Goal: Book appointment/travel/reservation

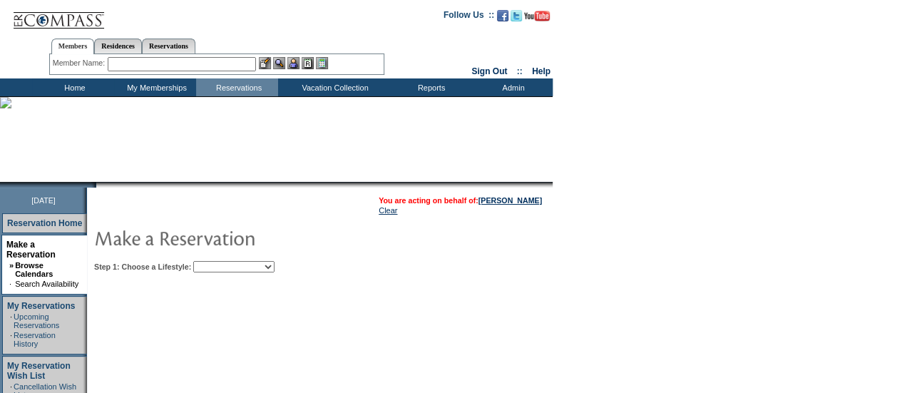
click at [275, 270] on select "Beach Leisure Metropolitan Mountain OIAL for Adventure OIAL for Couples OIAL fo…" at bounding box center [233, 266] width 81 height 11
select select "Beach"
click at [218, 261] on select "Beach Leisure Metropolitan Mountain OIAL for Adventure OIAL for Couples OIAL fo…" at bounding box center [233, 266] width 81 height 11
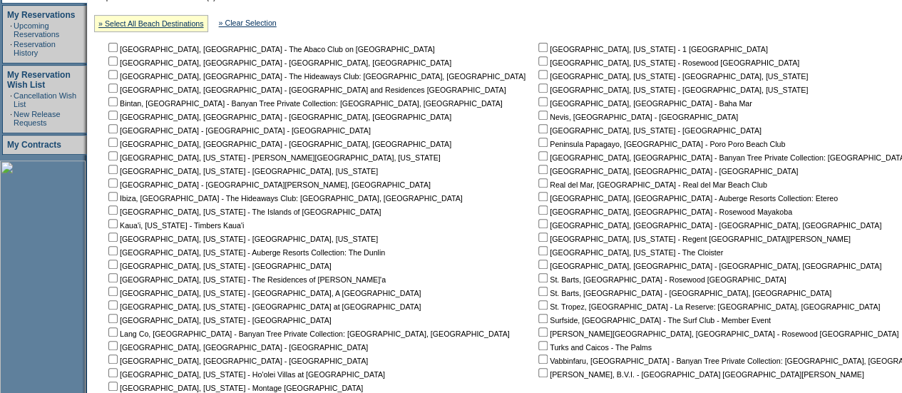
scroll to position [298, 0]
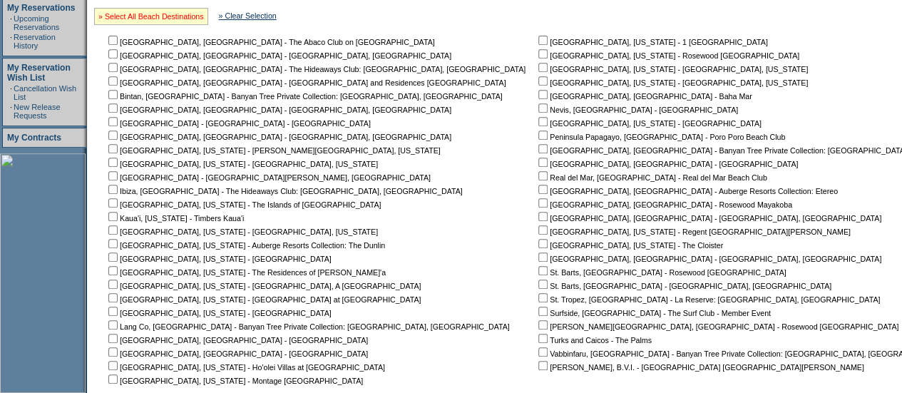
click at [195, 15] on link "» Select All Beach Destinations" at bounding box center [151, 16] width 106 height 9
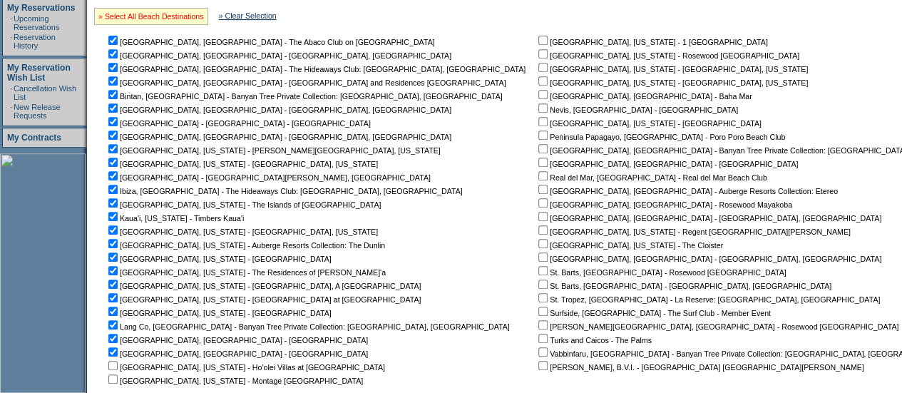
checkbox input "true"
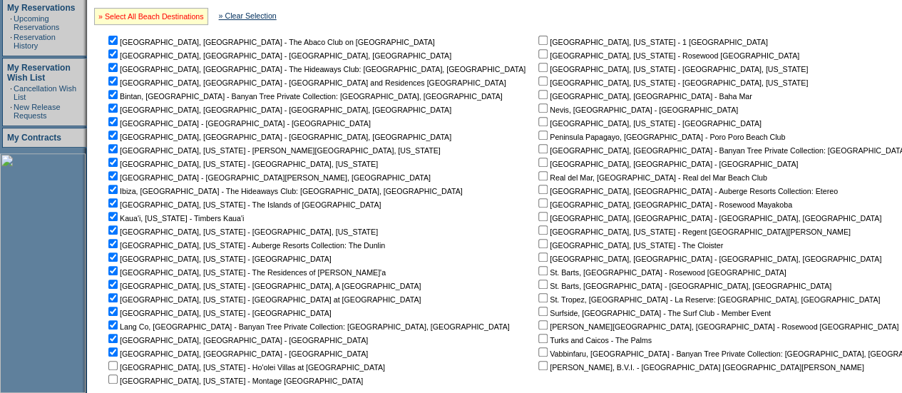
checkbox input "true"
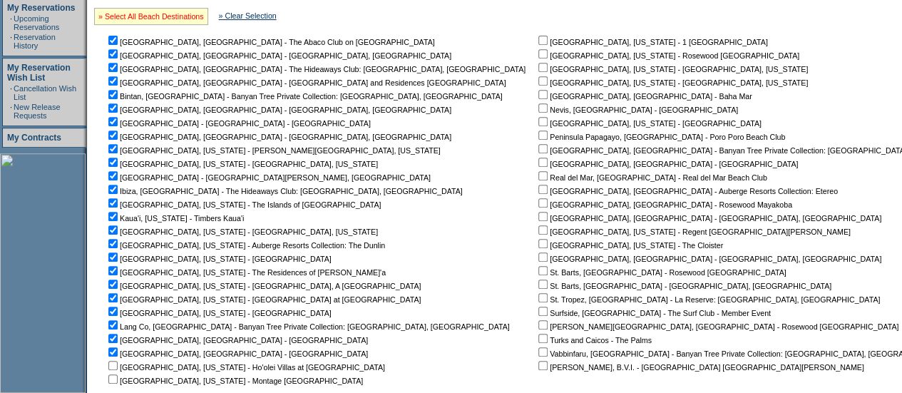
checkbox input "true"
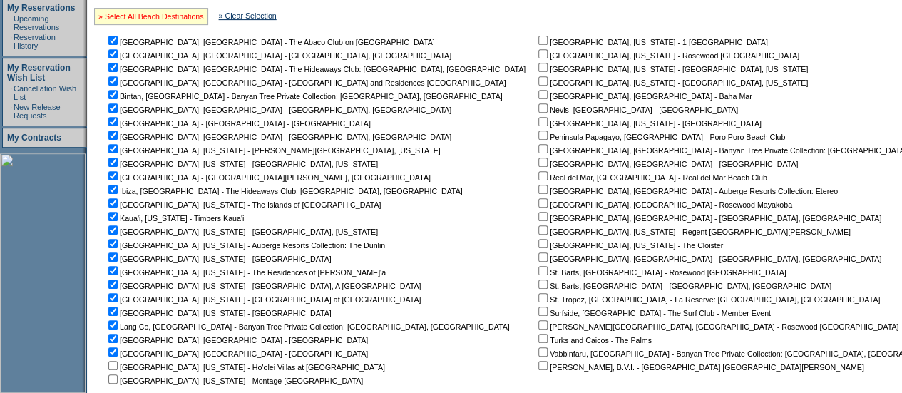
checkbox input "true"
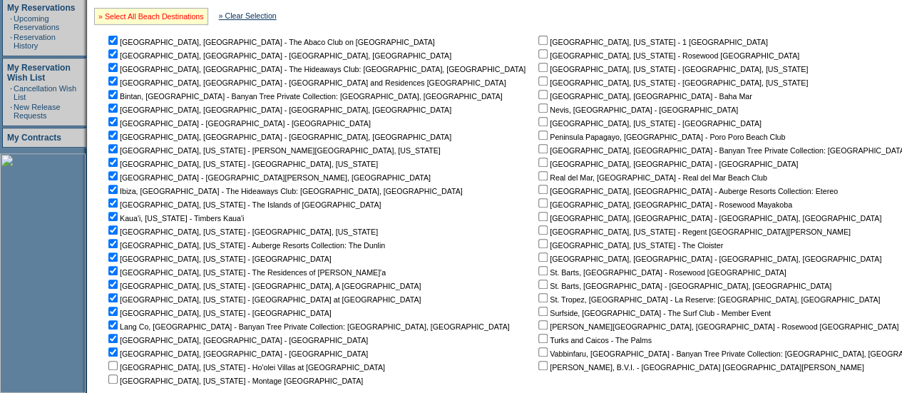
checkbox input "true"
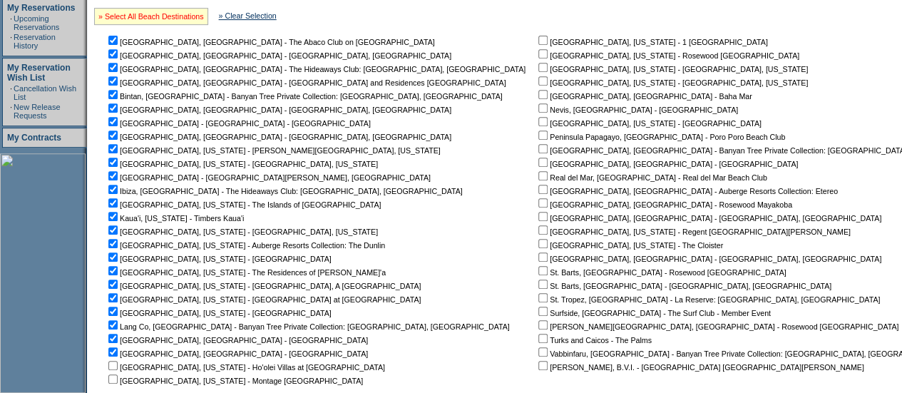
checkbox input "true"
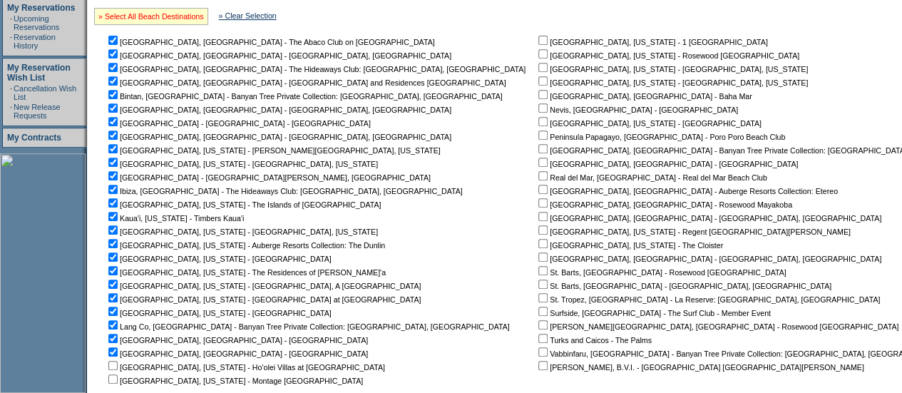
checkbox input "true"
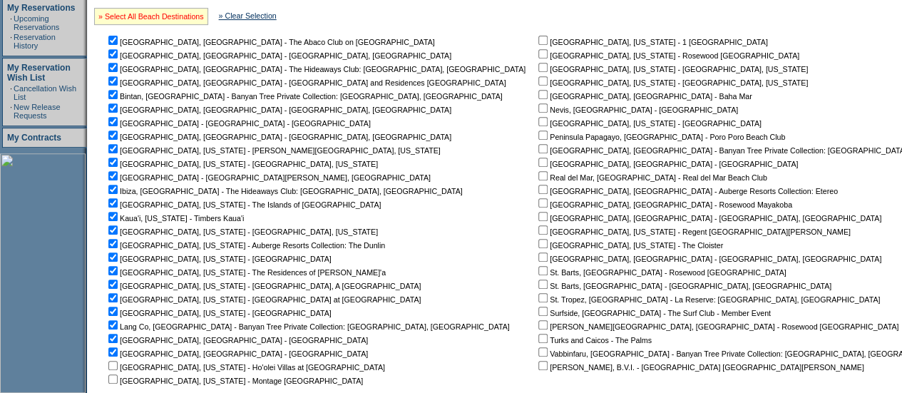
checkbox input "true"
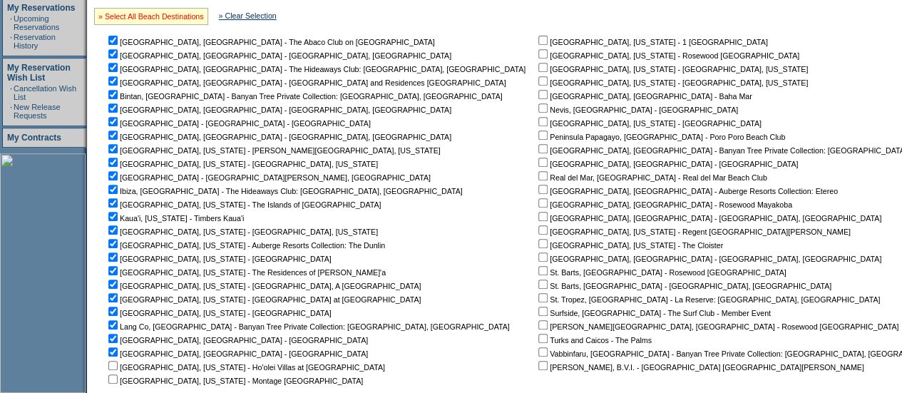
checkbox input "true"
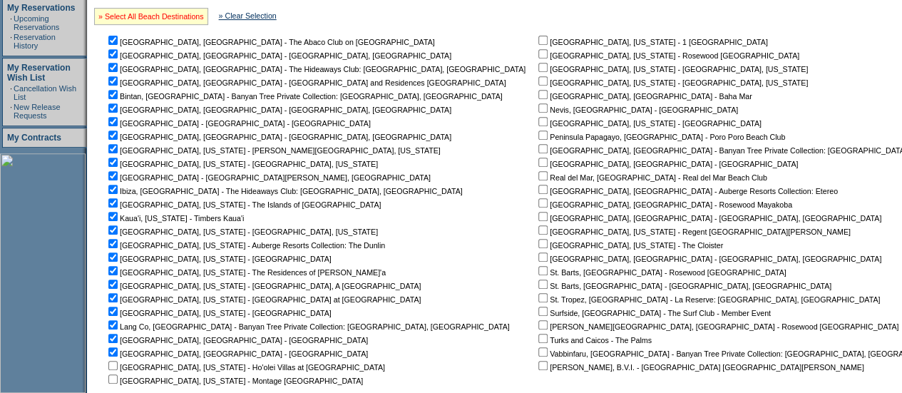
checkbox input "true"
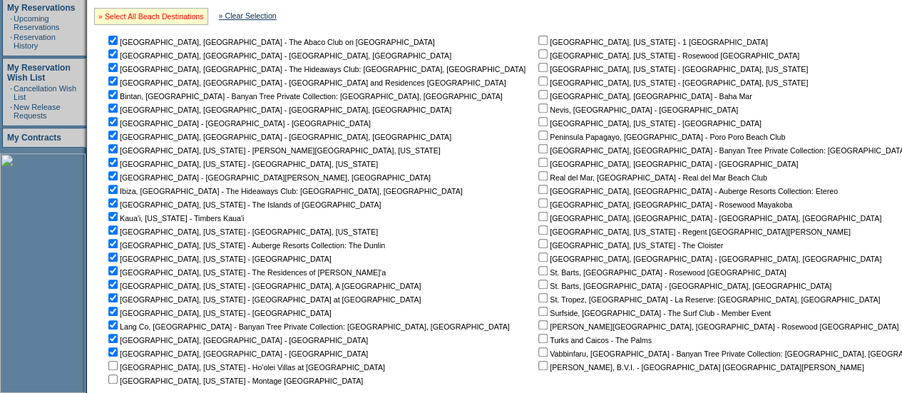
checkbox input "true"
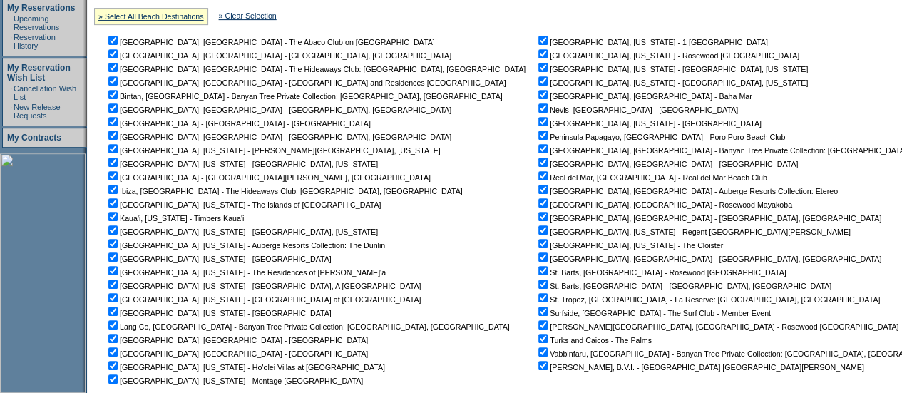
click at [118, 57] on input "checkbox" at bounding box center [112, 53] width 9 height 9
checkbox input "false"
click at [118, 72] on input "checkbox" at bounding box center [112, 67] width 9 height 9
checkbox input "false"
click at [118, 93] on input "checkbox" at bounding box center [112, 94] width 9 height 9
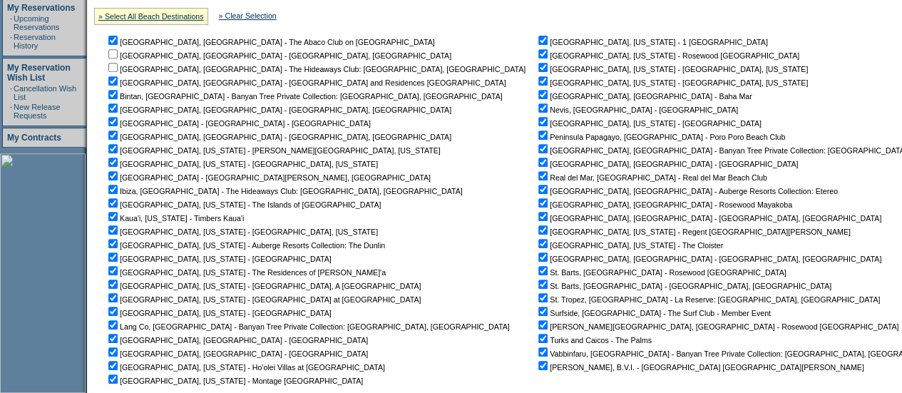
checkbox input "false"
click at [117, 108] on input "checkbox" at bounding box center [112, 107] width 9 height 9
checkbox input "false"
click at [118, 135] on input "checkbox" at bounding box center [112, 135] width 9 height 9
click at [114, 136] on nobr "[GEOGRAPHIC_DATA], [GEOGRAPHIC_DATA] - [GEOGRAPHIC_DATA], [GEOGRAPHIC_DATA]" at bounding box center [279, 137] width 346 height 9
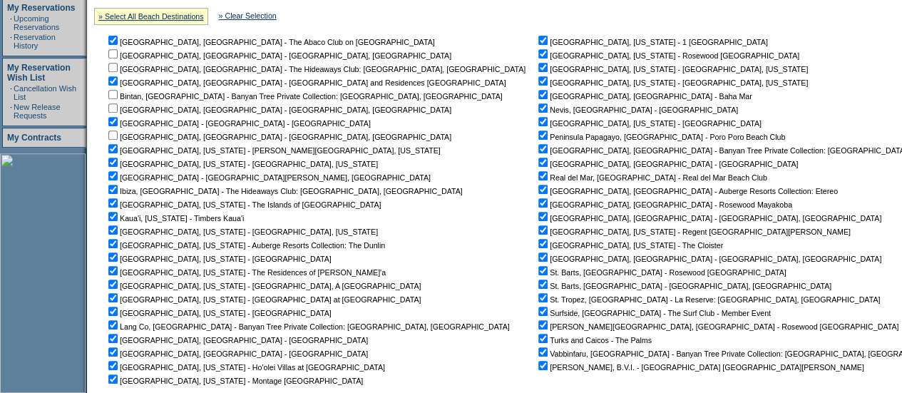
click at [118, 134] on input "checkbox" at bounding box center [112, 135] width 9 height 9
checkbox input "true"
click at [118, 190] on input "checkbox" at bounding box center [112, 189] width 9 height 9
checkbox input "false"
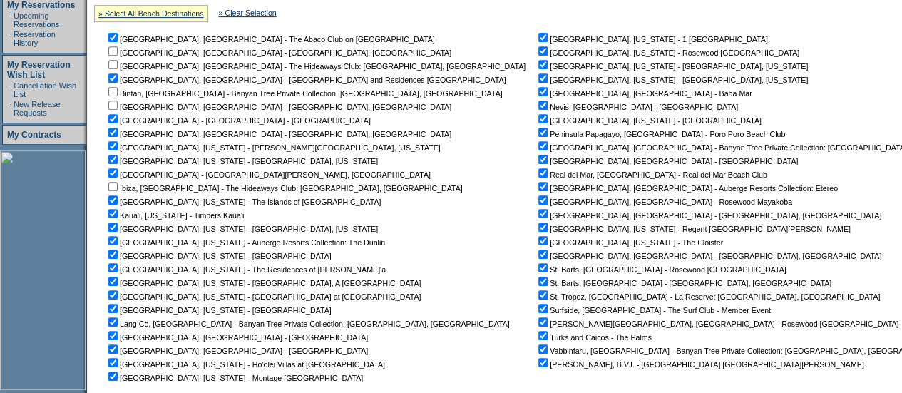
click at [539, 54] on input "checkbox" at bounding box center [543, 50] width 9 height 9
checkbox input "false"
click at [539, 143] on input "checkbox" at bounding box center [543, 145] width 9 height 9
checkbox input "false"
click at [539, 158] on input "checkbox" at bounding box center [543, 159] width 9 height 9
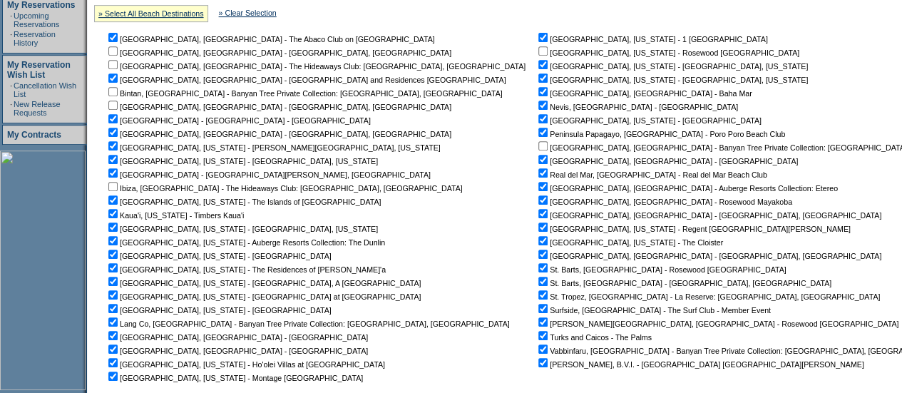
checkbox input "false"
click at [539, 190] on input "checkbox" at bounding box center [543, 186] width 9 height 9
checkbox input "false"
click at [539, 215] on input "checkbox" at bounding box center [543, 213] width 9 height 9
checkbox input "false"
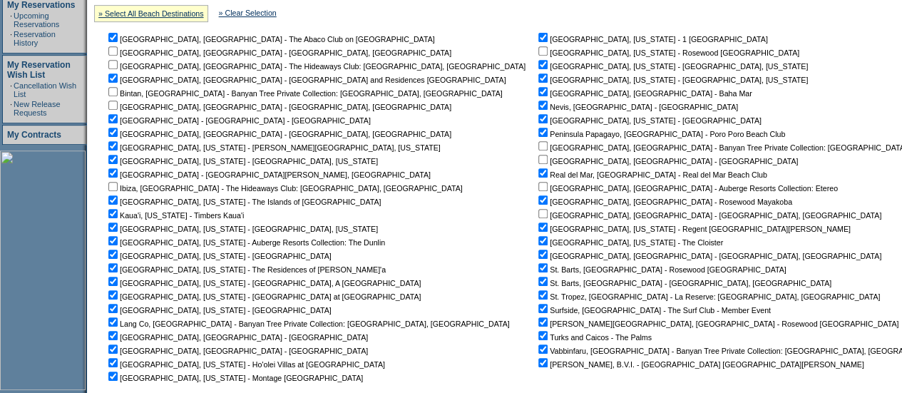
click at [536, 250] on td "[GEOGRAPHIC_DATA], [US_STATE] - 1 Hotel [GEOGRAPHIC_DATA] [GEOGRAPHIC_DATA], [U…" at bounding box center [767, 207] width 463 height 352
click at [539, 255] on input "checkbox" at bounding box center [543, 254] width 9 height 9
checkbox input "false"
click at [539, 272] on input "checkbox" at bounding box center [543, 267] width 9 height 9
checkbox input "false"
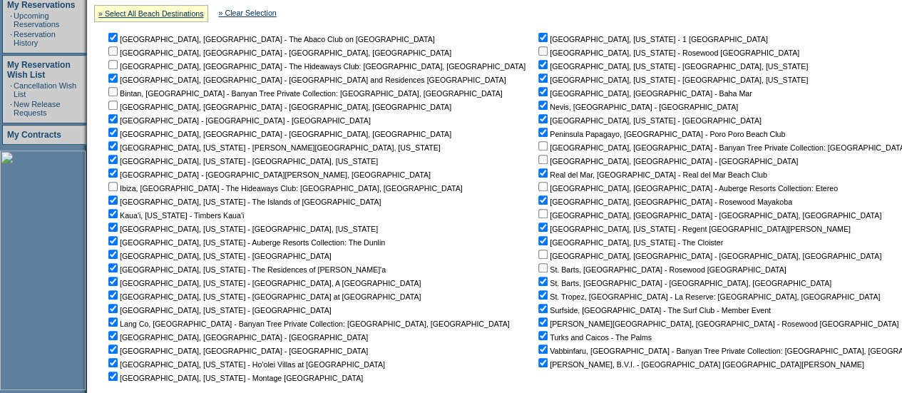
click at [539, 281] on input "checkbox" at bounding box center [543, 281] width 9 height 9
checkbox input "false"
click at [539, 293] on input "checkbox" at bounding box center [543, 294] width 9 height 9
checkbox input "false"
click at [539, 311] on input "checkbox" at bounding box center [543, 308] width 9 height 9
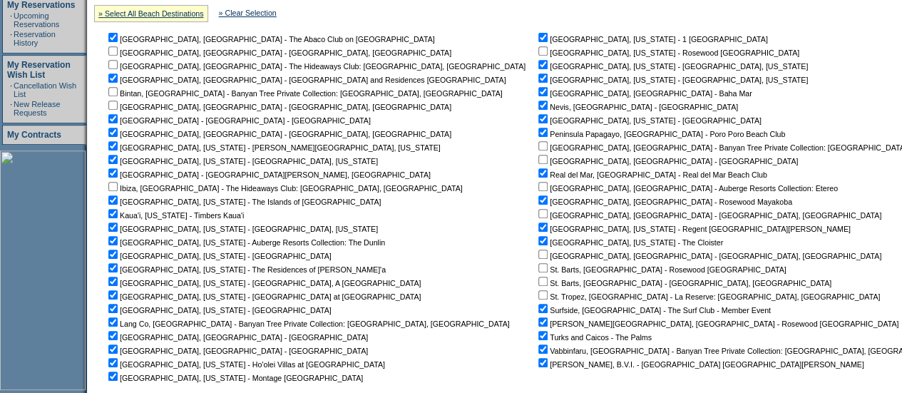
checkbox input "false"
click at [539, 322] on input "checkbox" at bounding box center [543, 321] width 9 height 9
checkbox input "false"
click at [539, 350] on input "checkbox" at bounding box center [543, 349] width 9 height 9
checkbox input "false"
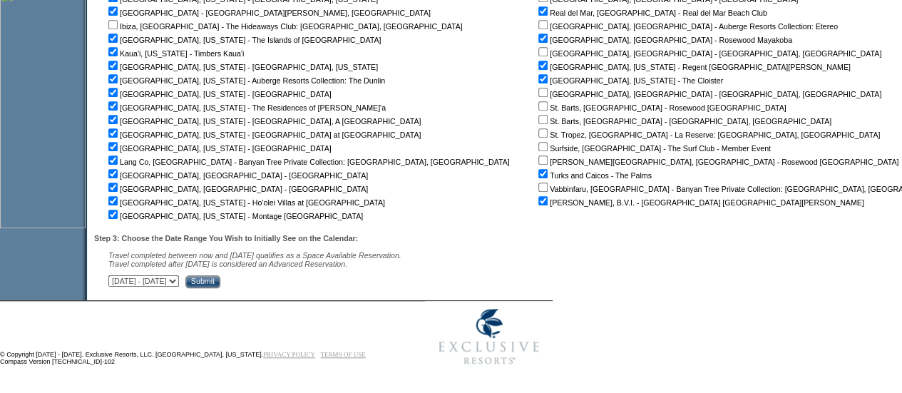
scroll to position [465, 0]
click at [179, 283] on select "[DATE] - [DATE] [DATE] - [DATE] [DATE] - [DATE] [DATE] - [DATE] [DATE] - [DATE]…" at bounding box center [143, 280] width 71 height 11
select select "[DATE]|[DATE]"
click at [116, 275] on select "[DATE] - [DATE] [DATE] - [DATE] [DATE] - [DATE] [DATE] - [DATE] [DATE] - [DATE]…" at bounding box center [143, 280] width 71 height 11
click at [220, 279] on input "Submit" at bounding box center [202, 281] width 35 height 13
